Goal: Navigation & Orientation: Go to known website

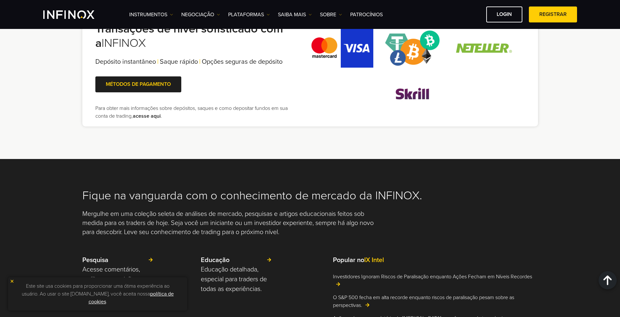
scroll to position [1397, 0]
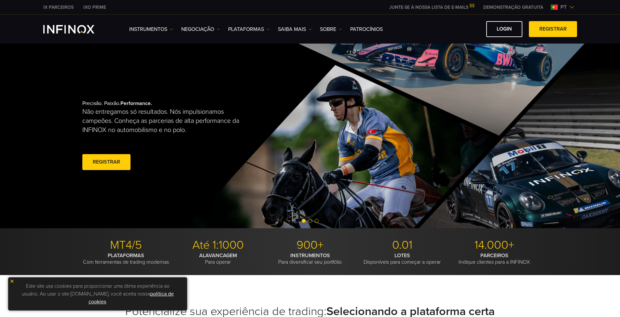
click at [553, 29] on span at bounding box center [553, 29] width 0 height 0
click at [507, 28] on link "Login" at bounding box center [504, 29] width 36 height 16
